Goal: Find contact information: Find contact information

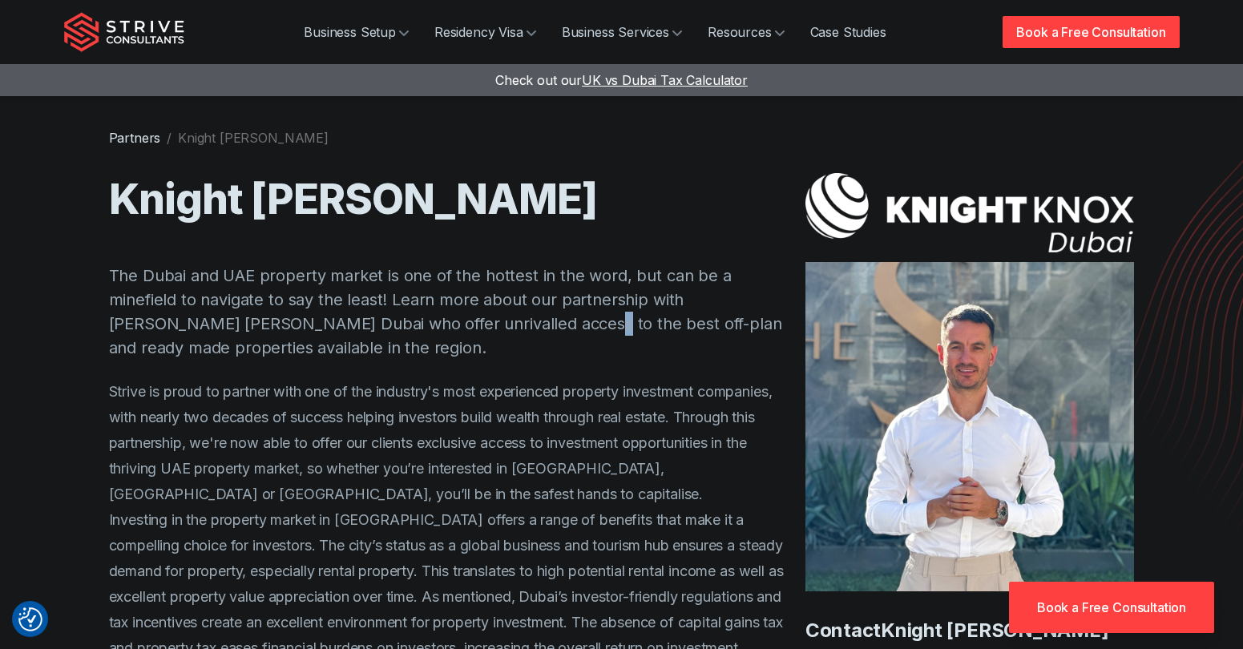
drag, startPoint x: 467, startPoint y: 313, endPoint x: 464, endPoint y: 323, distance: 10.9
click at [465, 321] on p "The Dubai and UAE property market is one of the hottest in the word, but can be…" at bounding box center [447, 312] width 677 height 96
click at [453, 341] on p "The Dubai and UAE property market is one of the hottest in the word, but can be…" at bounding box center [447, 312] width 677 height 96
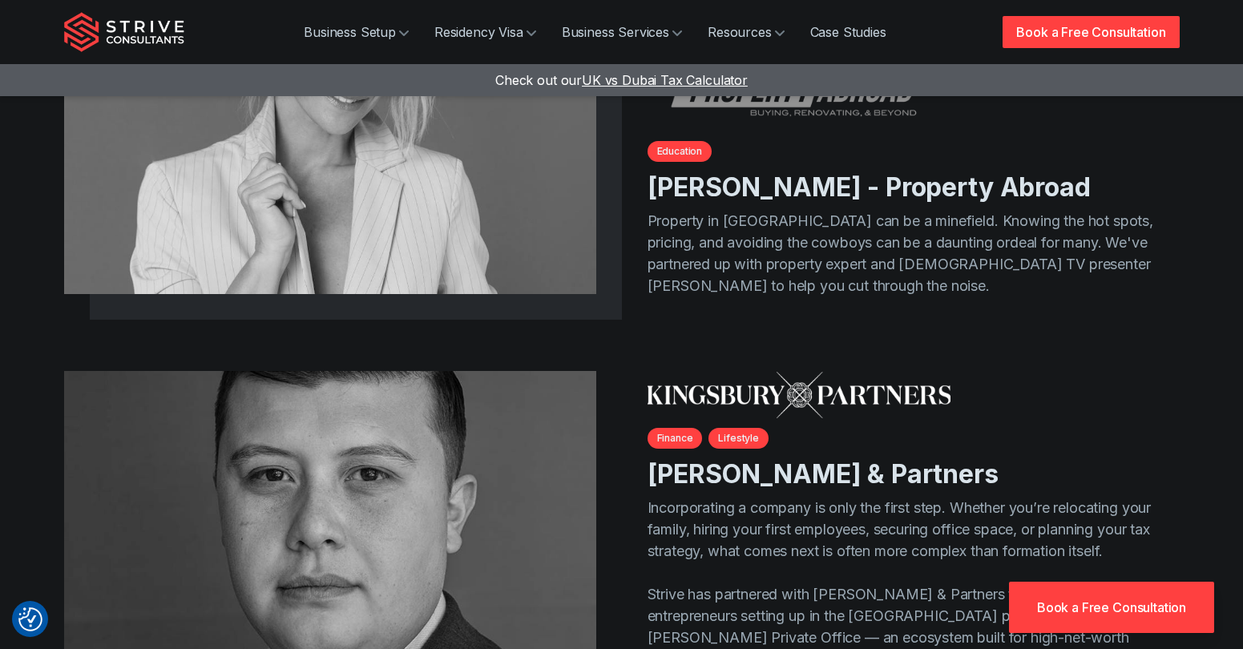
scroll to position [963, 0]
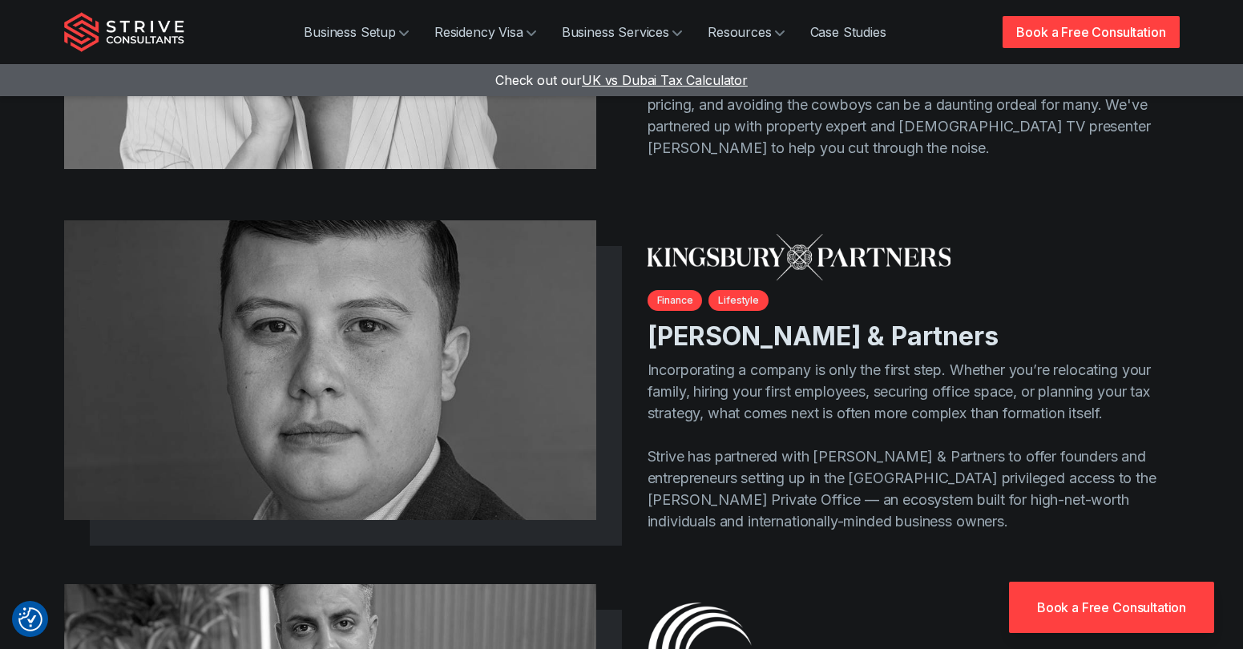
click at [421, 142] on img at bounding box center [330, 19] width 559 height 314
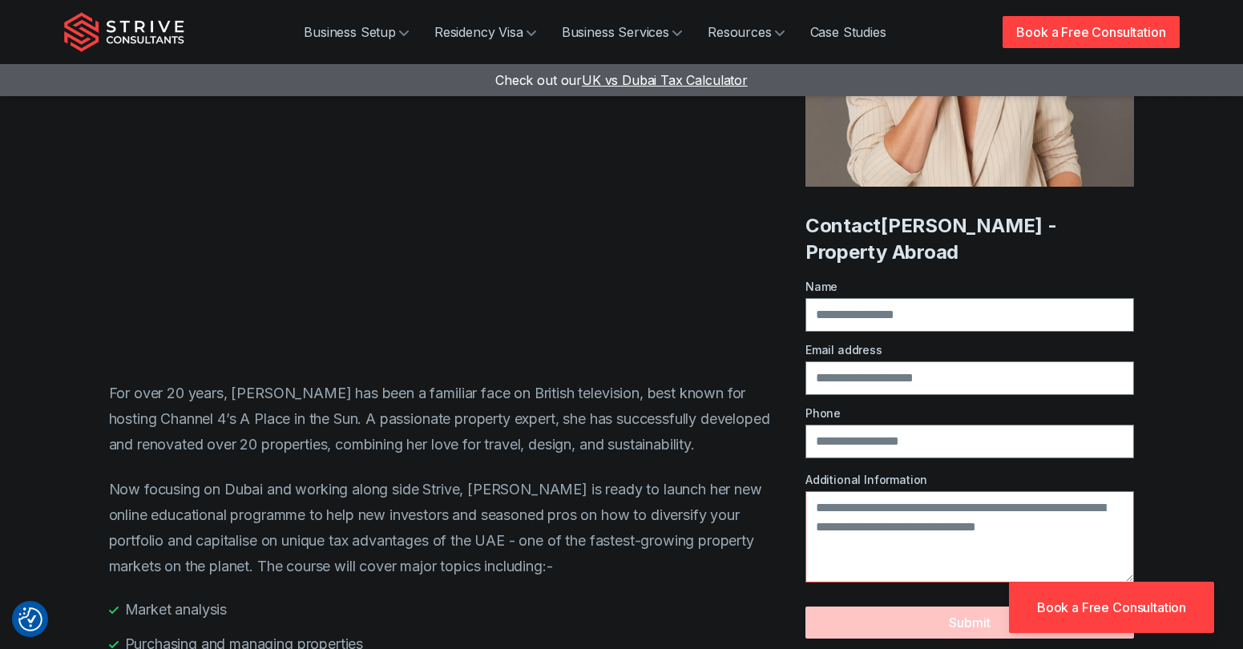
scroll to position [413, 0]
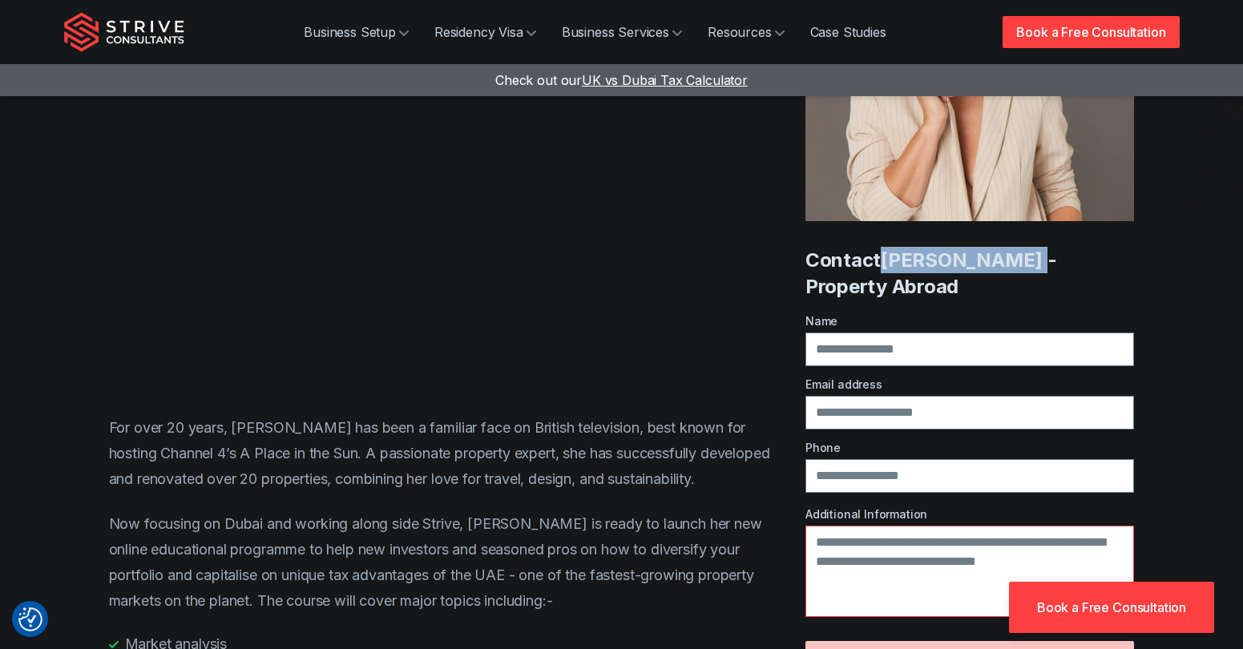
drag, startPoint x: 887, startPoint y: 256, endPoint x: 1018, endPoint y: 253, distance: 130.7
click at [1018, 253] on h4 "Contact [PERSON_NAME] - Property Abroad" at bounding box center [970, 273] width 329 height 53
copy h4 "[PERSON_NAME]"
